Goal: Check status: Check status

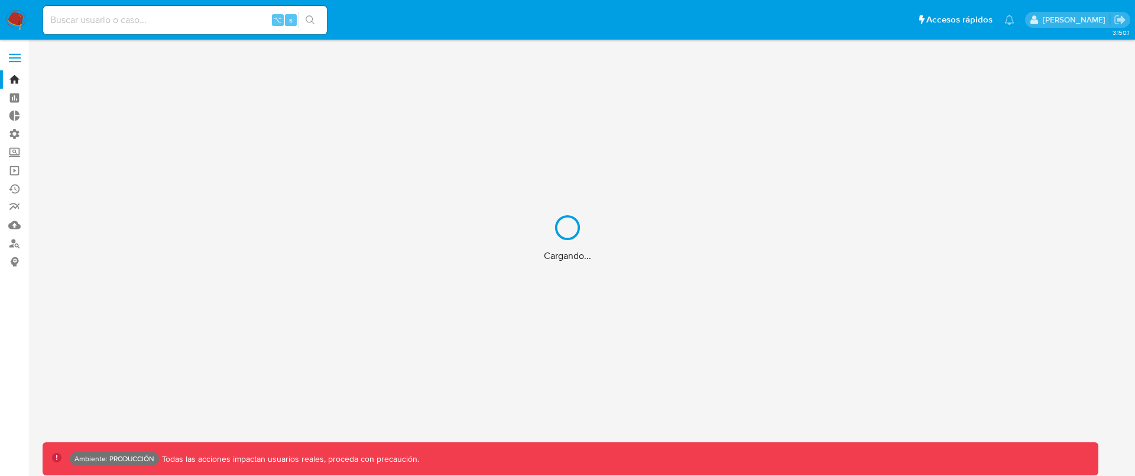
click at [18, 171] on div "Cargando..." at bounding box center [567, 238] width 1135 height 476
click at [12, 171] on div "Cargando..." at bounding box center [567, 238] width 1135 height 476
click at [18, 170] on div "Cargando..." at bounding box center [567, 238] width 1135 height 476
click at [15, 171] on div "Cargando..." at bounding box center [567, 238] width 1135 height 476
click at [16, 171] on div "Cargando..." at bounding box center [567, 238] width 1135 height 476
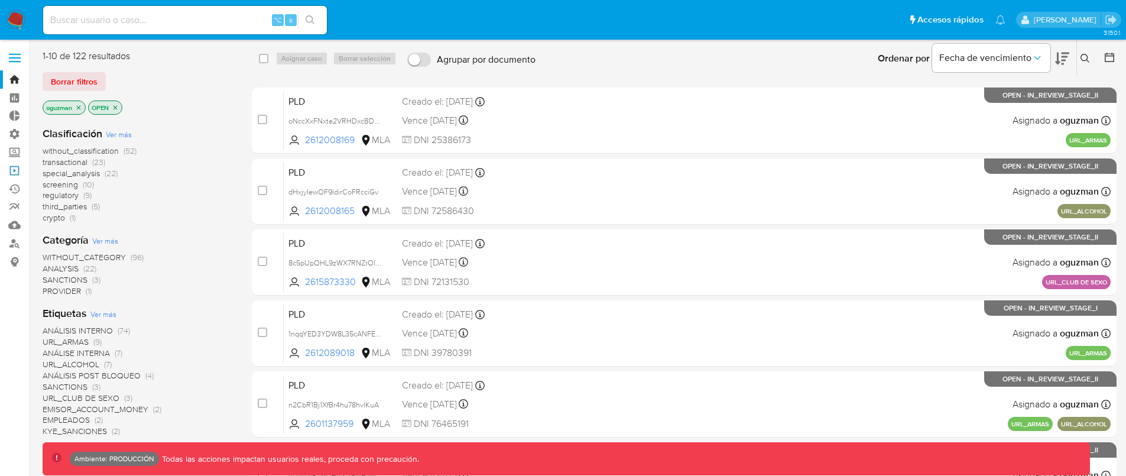
click at [15, 170] on link "Operaciones masivas" at bounding box center [70, 170] width 141 height 18
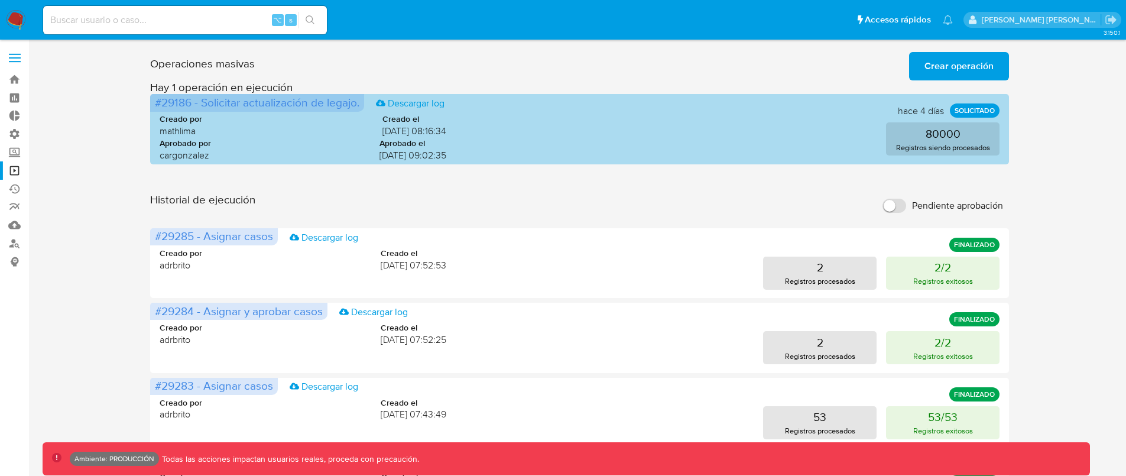
click at [280, 141] on div "Aprobado por cargonzalez Aprobado el 07/08/2025 09:02:35" at bounding box center [303, 150] width 287 height 24
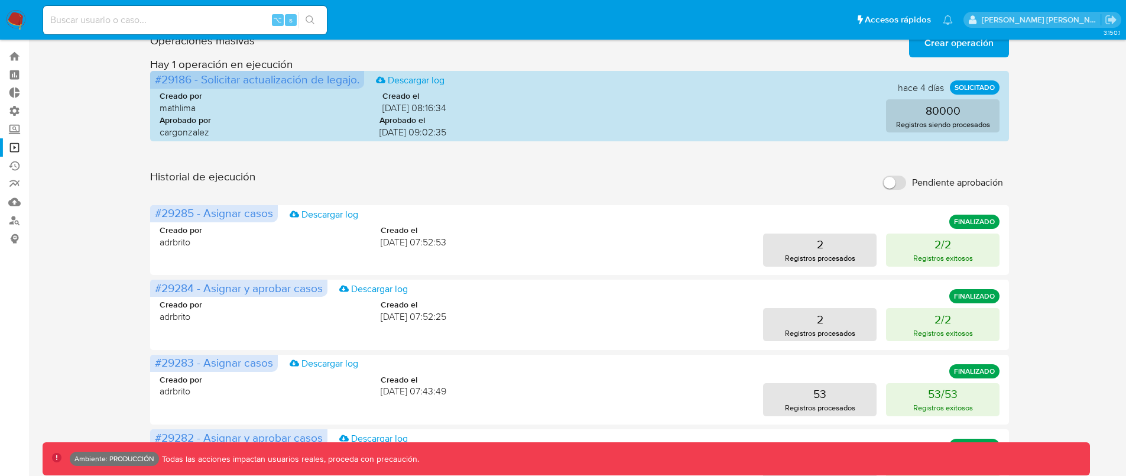
scroll to position [37, 0]
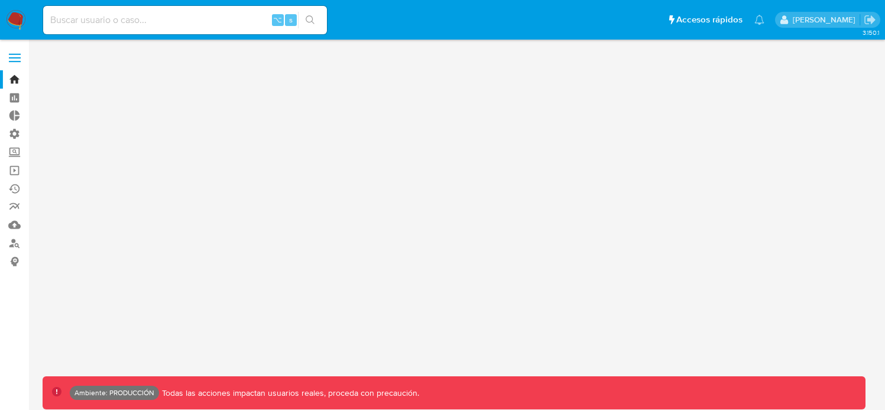
click at [211, 16] on input at bounding box center [185, 19] width 284 height 15
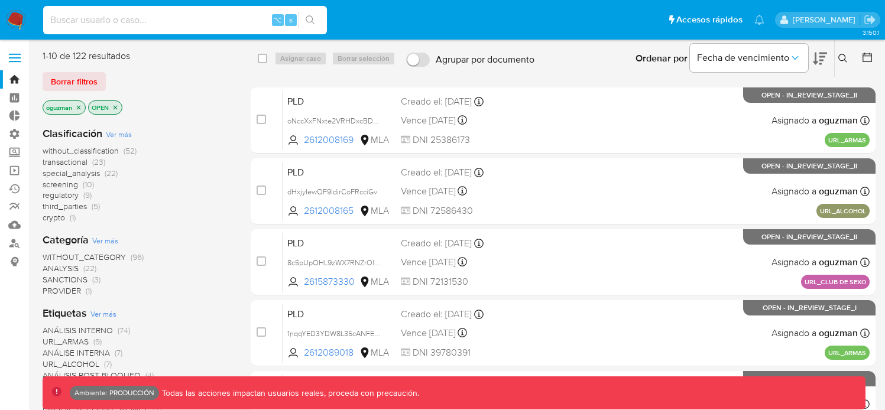
paste input "wRT5xwLLTYEyGMXwcsIjlmu6"
type input "wRT5xwLLTYEyGMXwcsIjlmu6"
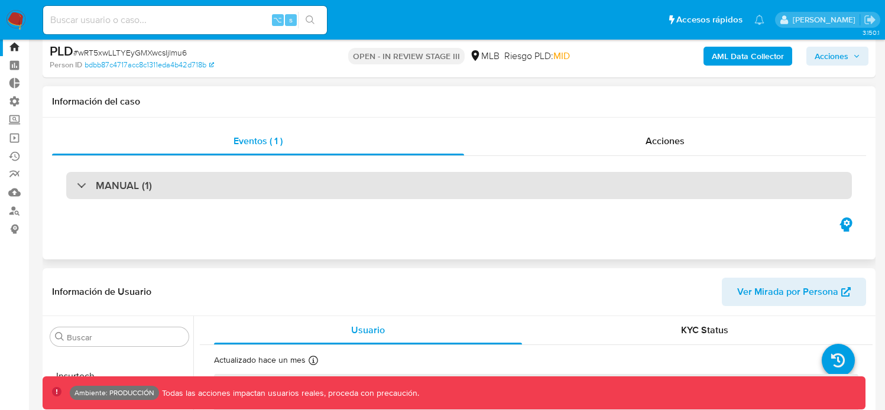
scroll to position [34, 0]
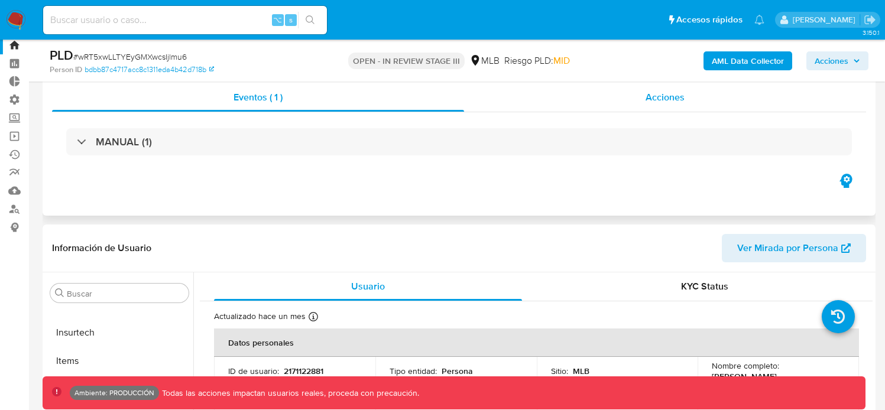
click at [664, 103] on span "Acciones" at bounding box center [665, 97] width 39 height 14
select select "10"
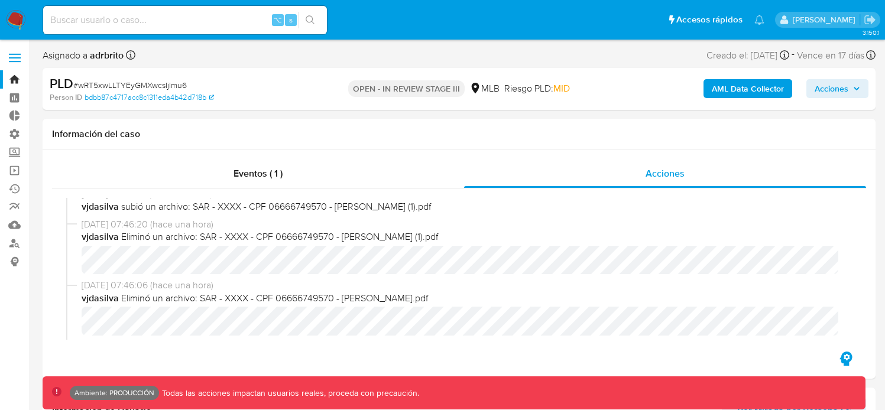
scroll to position [527, 0]
